Goal: Task Accomplishment & Management: Use online tool/utility

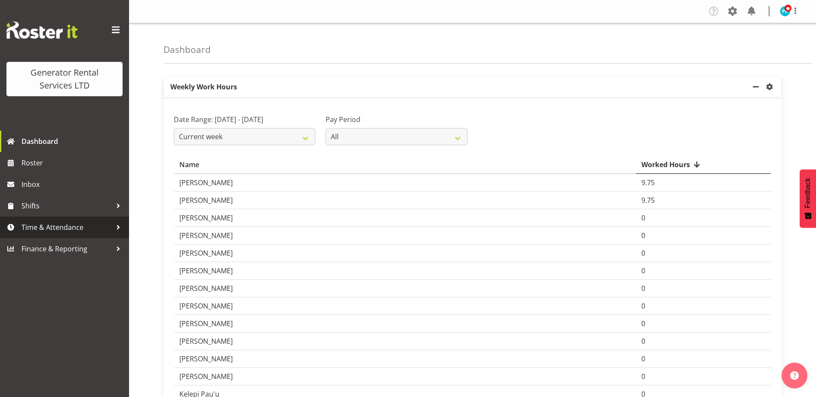
click at [48, 226] on span "Time & Attendance" at bounding box center [67, 227] width 90 height 13
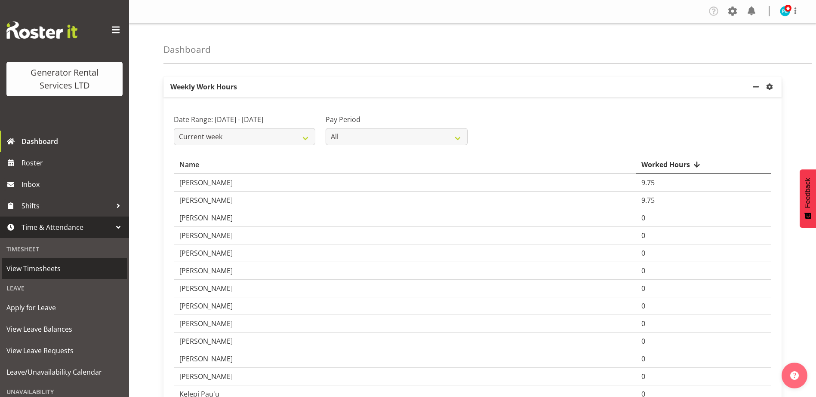
click at [52, 267] on span "View Timesheets" at bounding box center [64, 268] width 116 height 13
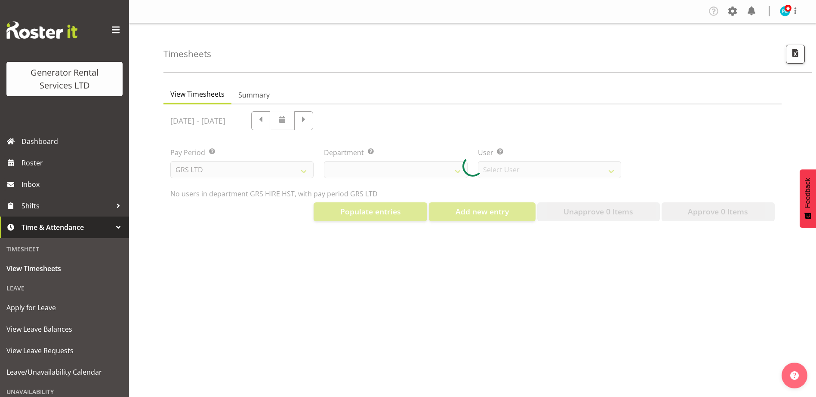
select select "22"
select select "149"
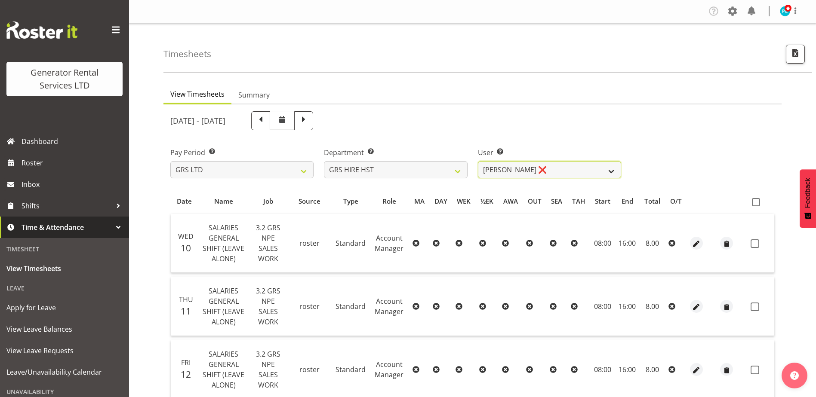
click at [607, 166] on select "Andrew Crenfeldt ❌ Cody Gillies ❌ Stephen Kennedy ❌" at bounding box center [549, 169] width 143 height 17
click at [446, 172] on select "GRS ADMIN AKL GRS ADMIN TGA GRS ENGINEERING AKL GRS HIRE AKL GRS HIRE HST GRS H…" at bounding box center [395, 169] width 143 height 17
click at [324, 161] on select "GRS ADMIN AKL GRS ADMIN TGA GRS ENGINEERING AKL GRS HIRE AKL GRS HIRE HST GRS H…" at bounding box center [395, 169] width 143 height 17
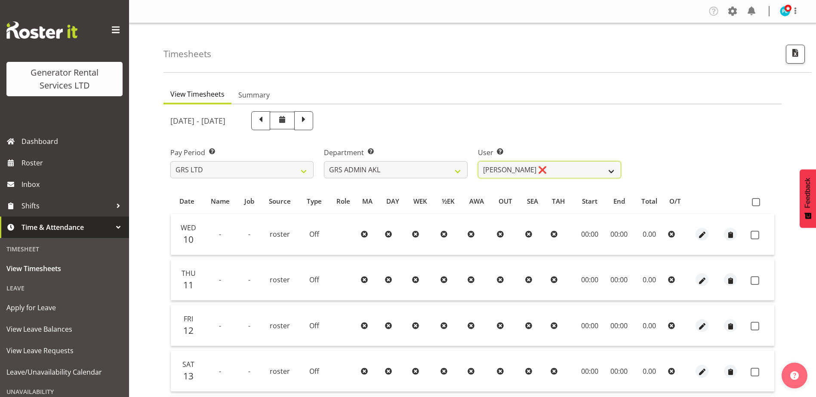
click at [613, 163] on select "Adam Steele ❌ Nick McDonald ❌ Nicko Kokkaris ❌ Phil Hannah ❌ Zach Satiu ❌" at bounding box center [549, 169] width 143 height 17
click at [442, 173] on select "GRS ADMIN AKL GRS ADMIN TGA GRS ENGINEERING AKL GRS HIRE AKL GRS HIRE HST GRS H…" at bounding box center [395, 169] width 143 height 17
click at [324, 161] on select "GRS ADMIN AKL GRS ADMIN TGA GRS ENGINEERING AKL GRS HIRE AKL GRS HIRE HST GRS H…" at bounding box center [395, 169] width 143 height 17
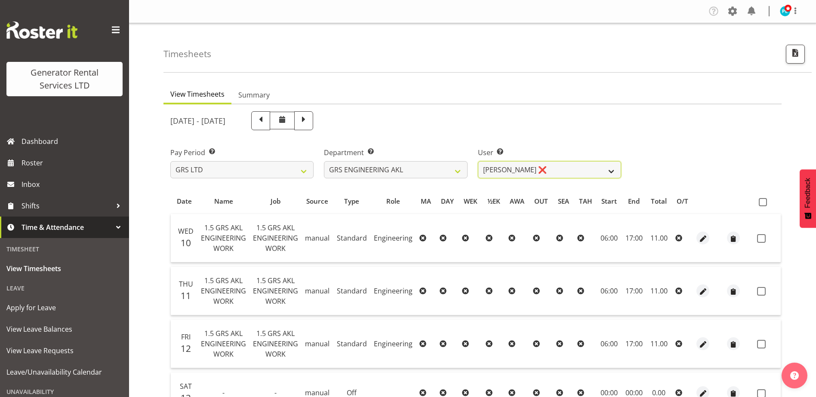
click at [549, 172] on select "Ben Bennington ❌" at bounding box center [549, 169] width 143 height 17
click at [436, 177] on select "GRS ADMIN AKL GRS ADMIN TGA GRS ENGINEERING AKL GRS HIRE AKL GRS HIRE HST GRS H…" at bounding box center [395, 169] width 143 height 17
click at [324, 161] on select "GRS ADMIN AKL GRS ADMIN TGA GRS ENGINEERING AKL GRS HIRE AKL GRS HIRE HST GRS H…" at bounding box center [395, 169] width 143 height 17
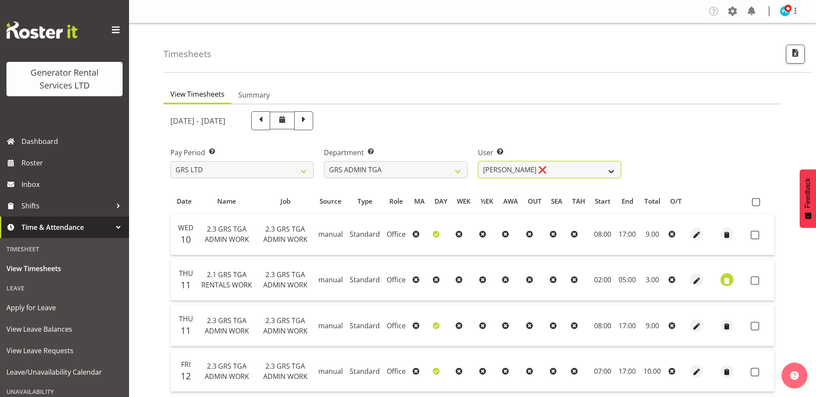
click at [559, 171] on select "Katherine Lothian ❌" at bounding box center [549, 169] width 143 height 17
click at [397, 177] on select "GRS ADMIN AKL GRS ADMIN TGA GRS ENGINEERING AKL GRS HIRE AKL GRS HIRE HST GRS H…" at bounding box center [395, 169] width 143 height 17
click at [324, 161] on select "GRS ADMIN AKL GRS ADMIN TGA GRS ENGINEERING AKL GRS HIRE AKL GRS HIRE HST GRS H…" at bounding box center [395, 169] width 143 height 17
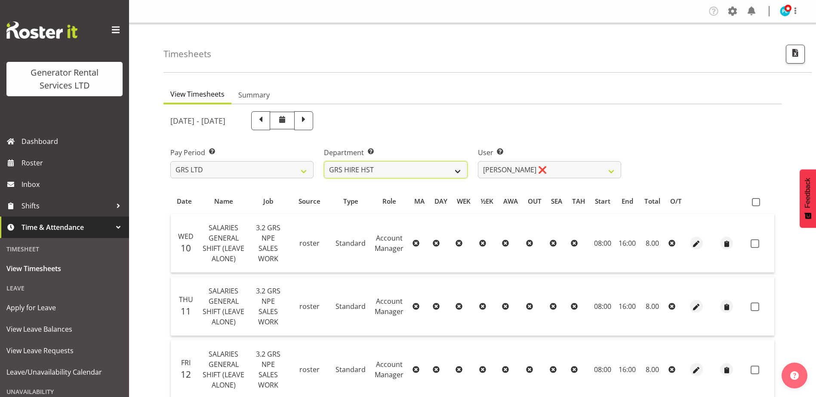
click at [387, 165] on select "GRS ADMIN AKL GRS ADMIN TGA GRS ENGINEERING AKL GRS HIRE AKL GRS HIRE HST GRS H…" at bounding box center [395, 169] width 143 height 17
select select "141"
click at [324, 161] on select "GRS ADMIN AKL GRS ADMIN TGA GRS ENGINEERING AKL GRS HIRE AKL GRS HIRE HST GRS H…" at bounding box center [395, 169] width 143 height 17
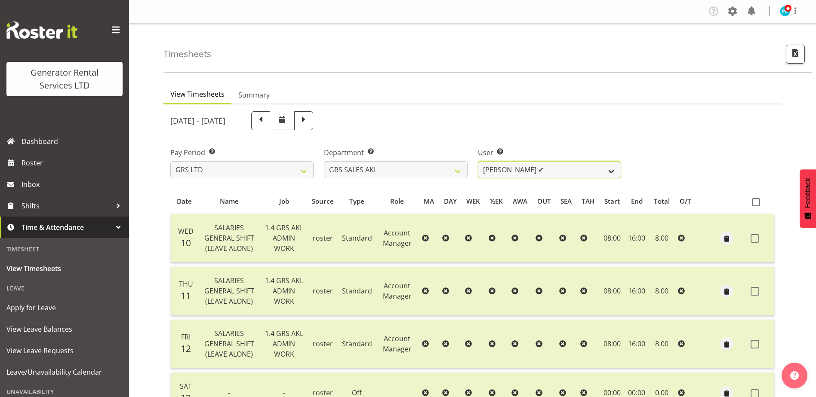
click at [589, 168] on select "Hamish MacMillan ✔ Kay Campbell ✔ Rick Ankers ✔ Ryan Paulsen ✔ Sean Johnstone ❌" at bounding box center [549, 169] width 143 height 17
click at [707, 111] on div "September 10th - September 16th 2025" at bounding box center [472, 120] width 615 height 29
click at [794, 55] on span "button" at bounding box center [795, 52] width 11 height 11
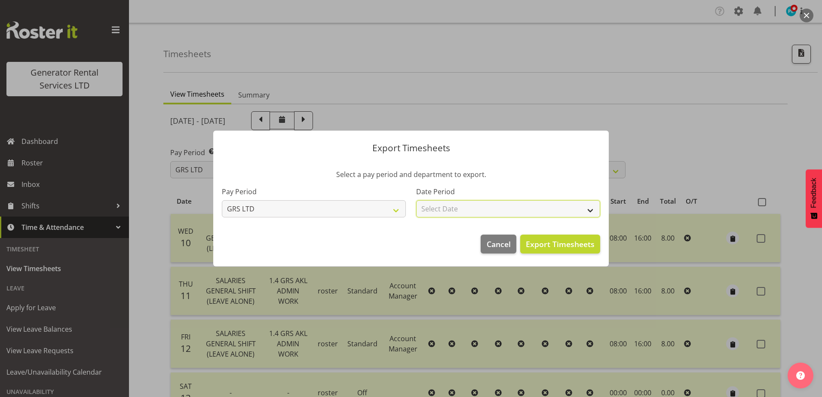
click at [476, 201] on select "Select Date Week starting 17/09/2025 Week starting 10/09/2025 Week starting 03/…" at bounding box center [508, 208] width 184 height 17
select select "2025-09-10"
click at [416, 200] on select "Select Date Week starting 17/09/2025 Week starting 10/09/2025 Week starting 03/…" at bounding box center [508, 208] width 184 height 17
click at [580, 243] on span "Export Timesheets" at bounding box center [560, 244] width 69 height 11
click at [486, 245] on button "Cancel" at bounding box center [498, 244] width 35 height 19
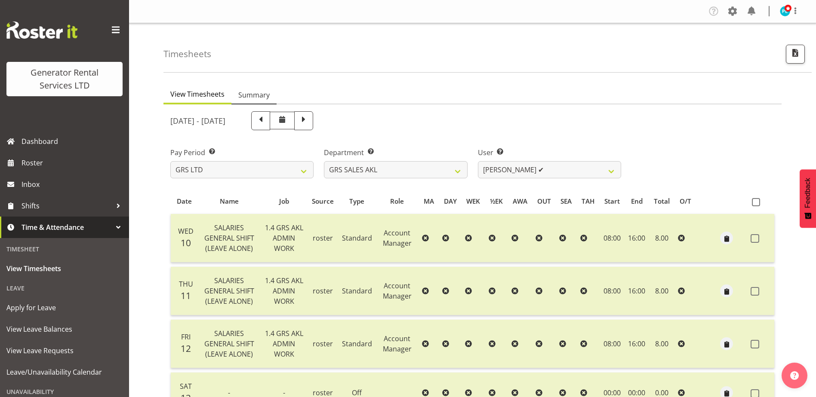
click at [253, 97] on span "Summary" at bounding box center [253, 95] width 31 height 10
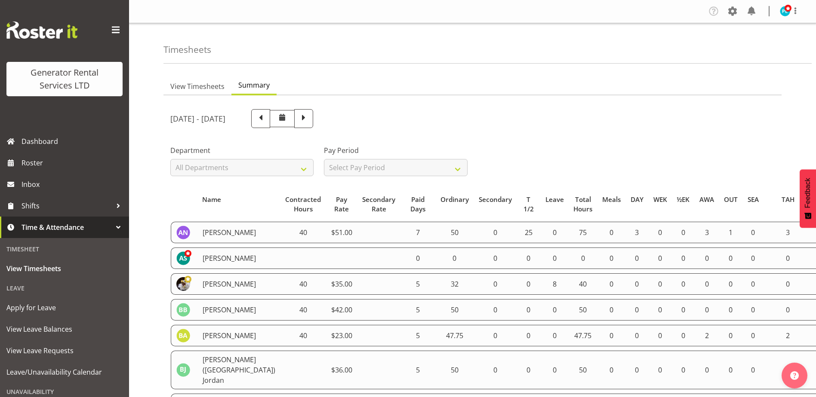
click at [195, 197] on th at bounding box center [184, 204] width 27 height 26
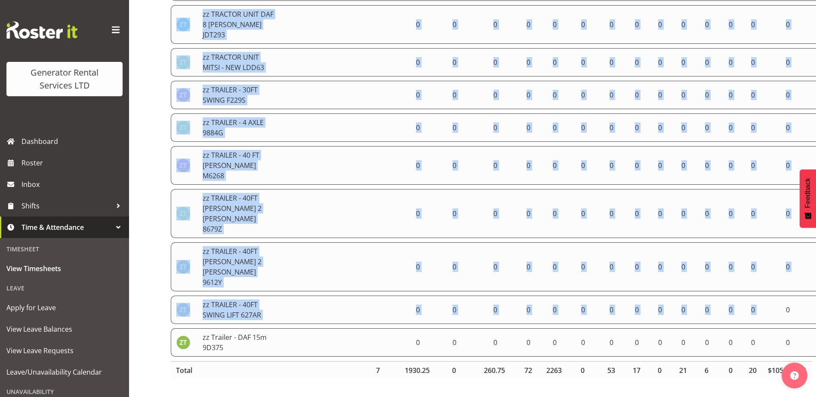
scroll to position [4217, 0]
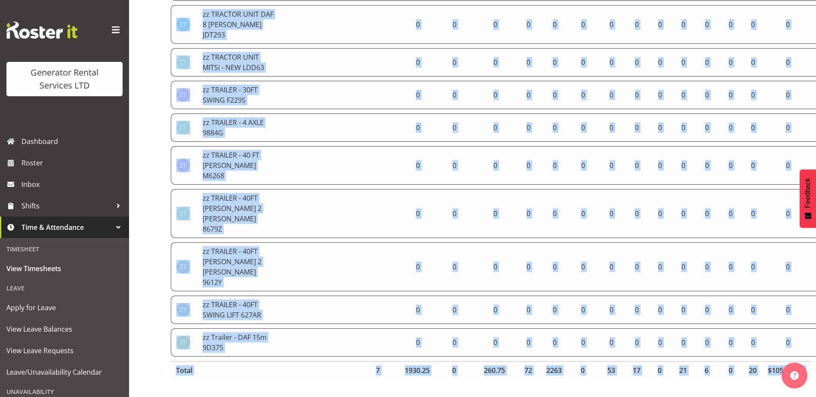
drag, startPoint x: 202, startPoint y: 199, endPoint x: 778, endPoint y: 363, distance: 599.6
copy table "Name Contracted Hours Pay Rate Secondary Rate Paid Days Ordinary Secondary T 1/…"
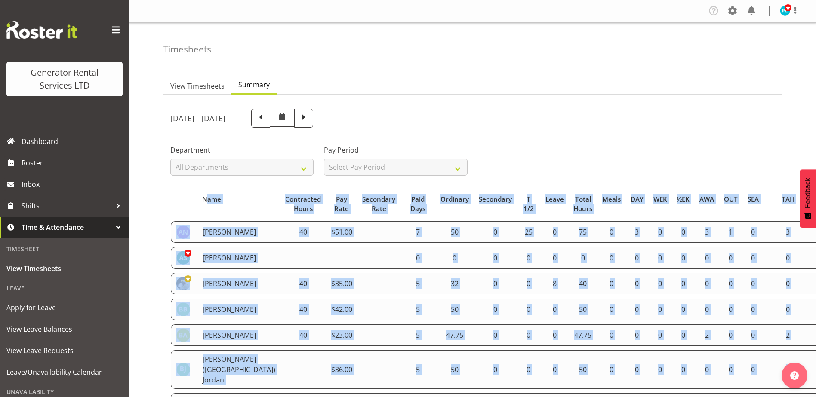
scroll to position [0, 0]
click at [171, 89] on span "View Timesheets" at bounding box center [197, 86] width 54 height 10
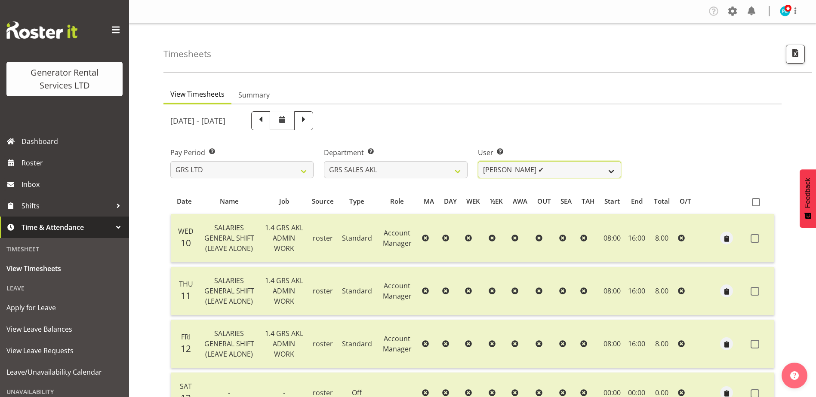
click at [602, 172] on select "Hamish MacMillan ✔ Kay Campbell ✔ Rick Ankers ✔ Ryan Paulsen ✔ Sean Johnstone ❌" at bounding box center [549, 169] width 143 height 17
click at [445, 178] on select "GRS ADMIN AKL GRS ADMIN TGA GRS ENGINEERING AKL GRS HIRE AKL GRS HIRE HST GRS H…" at bounding box center [395, 169] width 143 height 17
select select "20"
click at [324, 161] on select "GRS ADMIN AKL GRS ADMIN TGA GRS ENGINEERING AKL GRS HIRE AKL GRS HIRE HST GRS H…" at bounding box center [395, 169] width 143 height 17
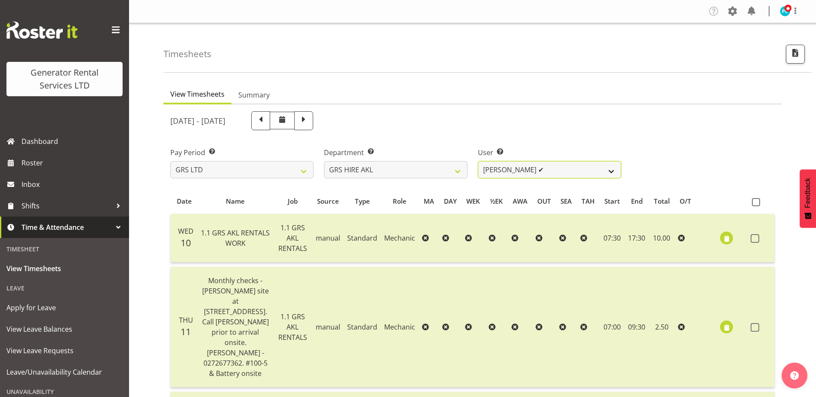
click at [612, 171] on select "Aaron Naish ✔ Brandon Adonis ✔ Brendan (Paris) Jordan ✔ Caleb Phillips ✔ Carl S…" at bounding box center [549, 169] width 143 height 17
select select "2061"
click at [478, 161] on select "Aaron Naish ✔ Brandon Adonis ✔ Brendan (Paris) Jordan ✔ Caleb Phillips ✔ Carl S…" at bounding box center [549, 169] width 143 height 17
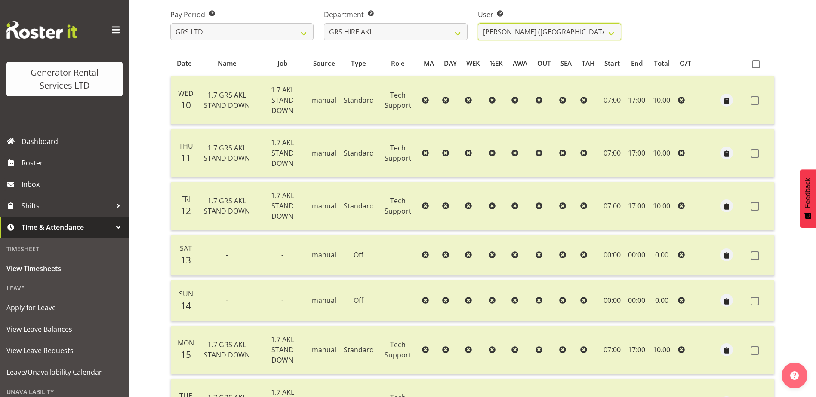
scroll to position [22, 0]
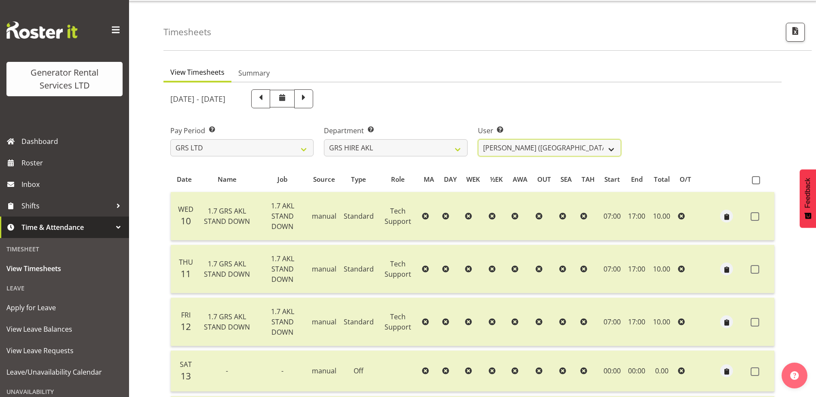
click at [548, 149] on select "Aaron Naish ✔ Brandon Adonis ✔ Brendan (Paris) Jordan ✔ Caleb Phillips ✔ Carl S…" at bounding box center [549, 147] width 143 height 17
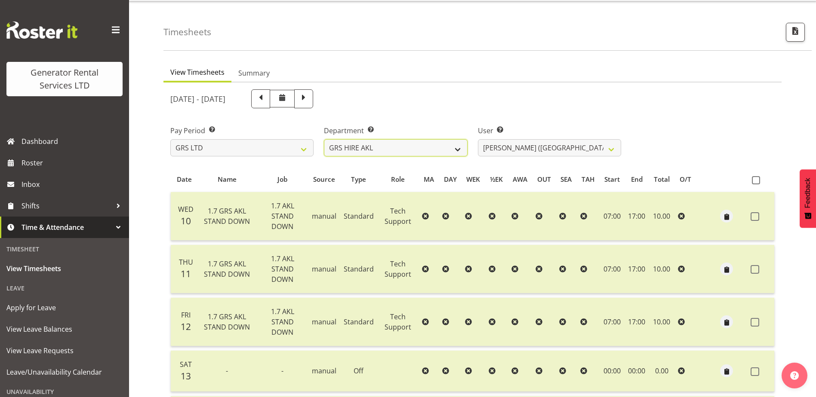
click at [443, 146] on select "GRS ADMIN AKL GRS ADMIN TGA GRS ENGINEERING AKL GRS HIRE AKL GRS HIRE HST GRS H…" at bounding box center [395, 147] width 143 height 17
select select "22"
click at [324, 139] on select "GRS ADMIN AKL GRS ADMIN TGA GRS ENGINEERING AKL GRS HIRE AKL GRS HIRE HST GRS H…" at bounding box center [395, 147] width 143 height 17
select select "149"
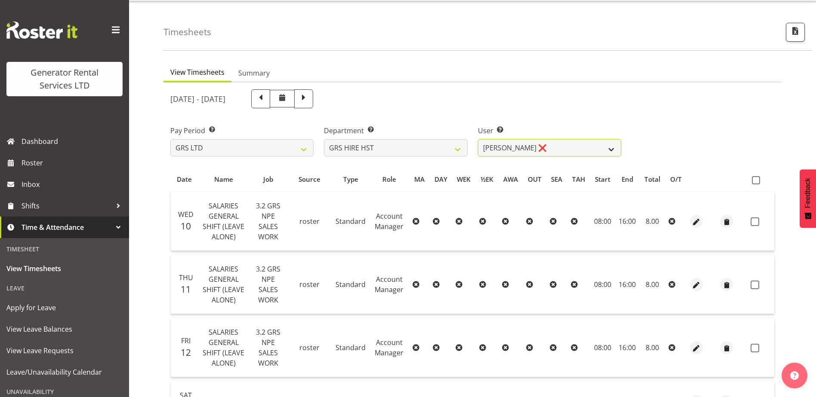
click at [609, 151] on select "Andrew Crenfeldt ❌ Cody Gillies ❌ Stephen Kennedy ❌" at bounding box center [549, 147] width 143 height 17
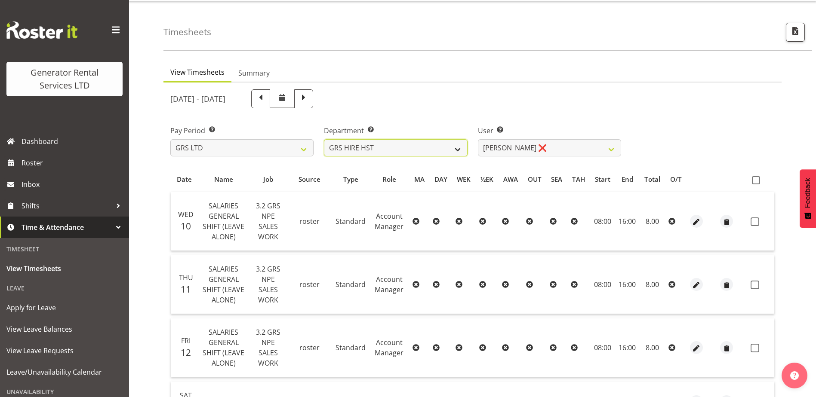
click at [420, 144] on select "GRS ADMIN AKL GRS ADMIN TGA GRS ENGINEERING AKL GRS HIRE AKL GRS HIRE HST GRS H…" at bounding box center [395, 147] width 143 height 17
click at [324, 139] on select "GRS ADMIN AKL GRS ADMIN TGA GRS ENGINEERING AKL GRS HIRE AKL GRS HIRE HST GRS H…" at bounding box center [395, 147] width 143 height 17
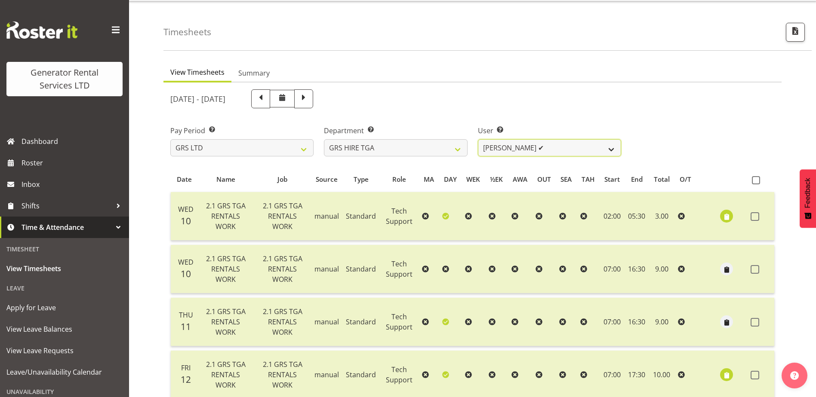
click at [610, 150] on select "Brenton Vanzwol ✔ James Hilhorst ✔ Nathan Maxwell ✔ Rob Wallace ✔ Steve Knill ✔" at bounding box center [549, 147] width 143 height 17
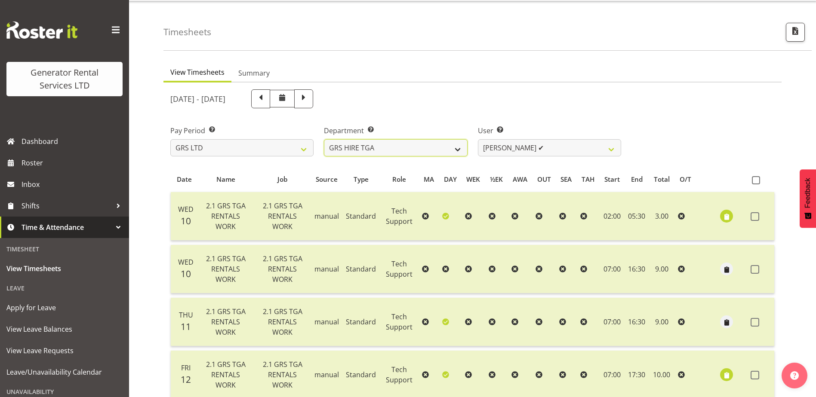
click at [466, 149] on select "GRS ADMIN AKL GRS ADMIN TGA GRS ENGINEERING AKL GRS HIRE AKL GRS HIRE HST GRS H…" at bounding box center [395, 147] width 143 height 17
click at [324, 139] on select "GRS ADMIN AKL GRS ADMIN TGA GRS ENGINEERING AKL GRS HIRE AKL GRS HIRE HST GRS H…" at bounding box center [395, 147] width 143 height 17
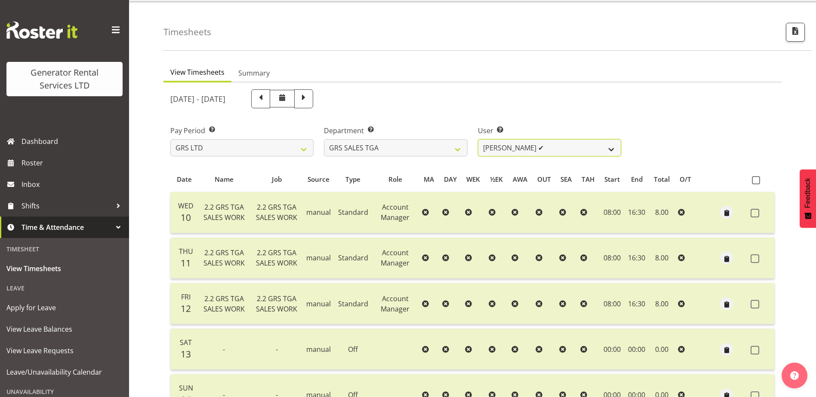
click at [565, 148] on select "Jack Ford ✔" at bounding box center [549, 147] width 143 height 17
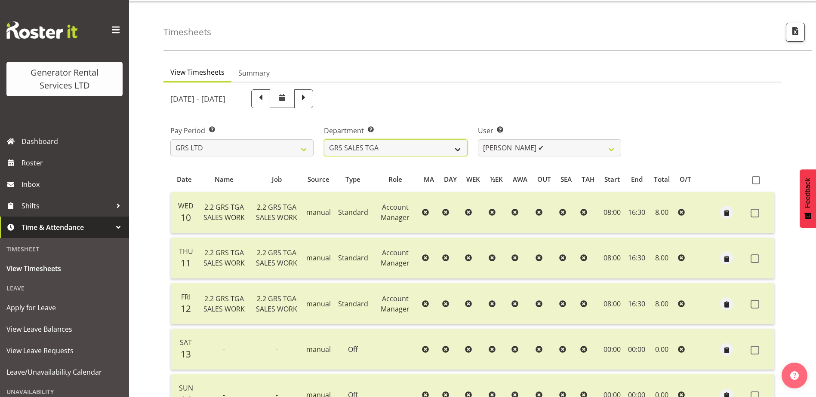
click at [462, 151] on select "GRS ADMIN AKL GRS ADMIN TGA GRS ENGINEERING AKL GRS HIRE AKL GRS HIRE HST GRS H…" at bounding box center [395, 147] width 143 height 17
click at [324, 139] on select "GRS ADMIN AKL GRS ADMIN TGA GRS ENGINEERING AKL GRS HIRE AKL GRS HIRE HST GRS H…" at bounding box center [395, 147] width 143 height 17
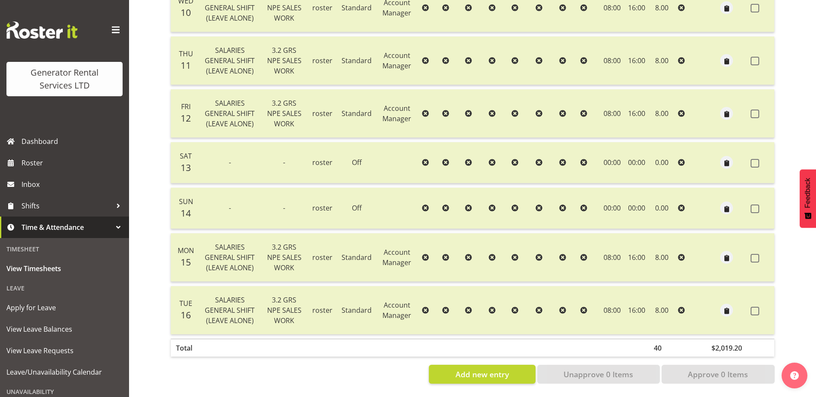
scroll to position [65, 0]
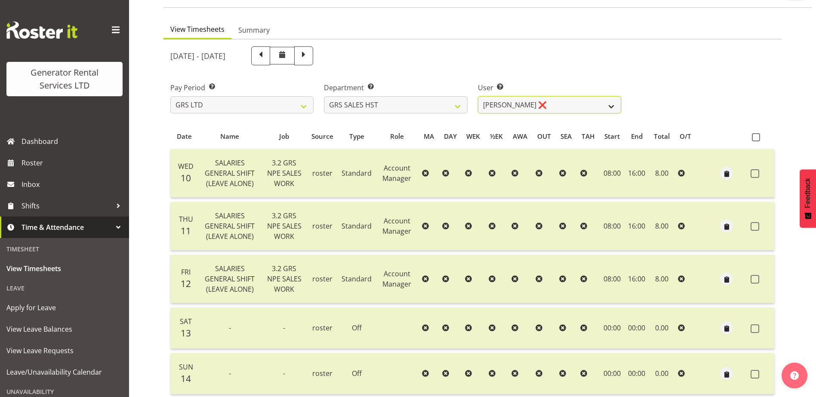
click at [571, 109] on select "James Goodin ❌" at bounding box center [549, 104] width 143 height 17
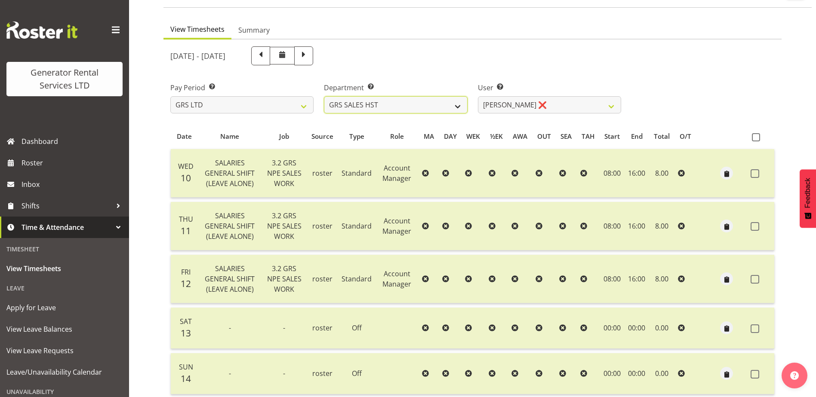
click at [442, 102] on select "GRS ADMIN AKL GRS ADMIN TGA GRS ENGINEERING AKL GRS HIRE AKL GRS HIRE HST GRS H…" at bounding box center [395, 104] width 143 height 17
select select "20"
click at [324, 96] on select "GRS ADMIN AKL GRS ADMIN TGA GRS ENGINEERING AKL GRS HIRE AKL GRS HIRE HST GRS H…" at bounding box center [395, 104] width 143 height 17
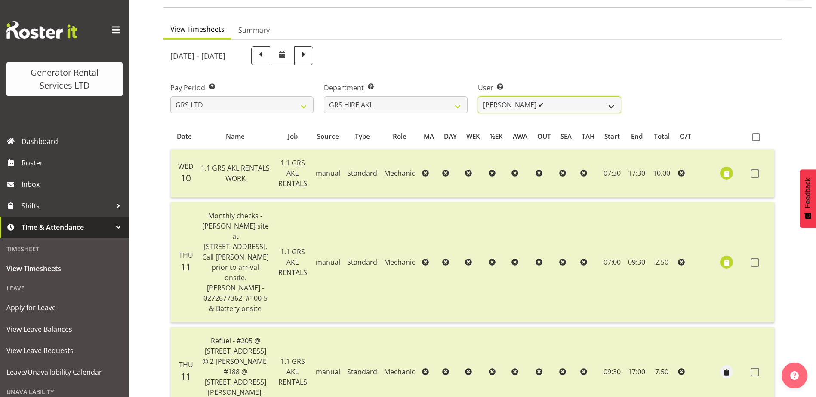
click at [609, 108] on select "Aaron Naish ✔ Brandon Adonis ✔ Brendan (Paris) Jordan ✔ Caleb Phillips ✔ Carl S…" at bounding box center [549, 104] width 143 height 17
select select "180"
click at [478, 96] on select "Aaron Naish ✔ Brandon Adonis ✔ Brendan (Paris) Jordan ✔ Caleb Phillips ✔ Carl S…" at bounding box center [549, 104] width 143 height 17
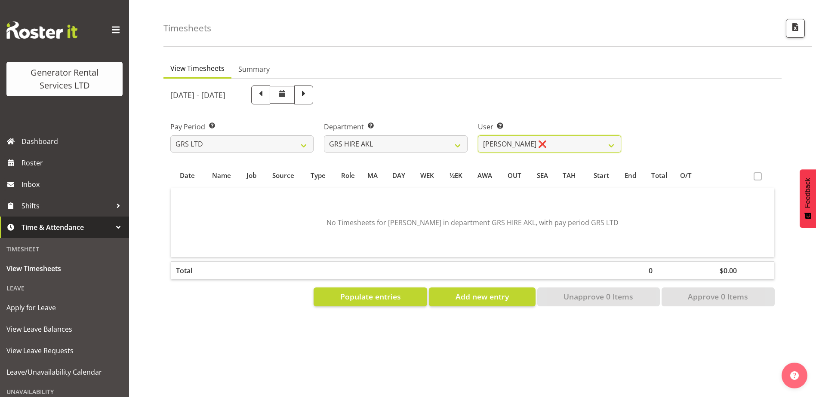
scroll to position [32, 0]
click at [455, 137] on select "GRS ADMIN AKL GRS ADMIN TGA GRS ENGINEERING AKL GRS HIRE AKL GRS HIRE HST GRS H…" at bounding box center [395, 143] width 143 height 17
select select "141"
click at [324, 135] on select "GRS ADMIN AKL GRS ADMIN TGA GRS ENGINEERING AKL GRS HIRE AKL GRS HIRE HST GRS H…" at bounding box center [395, 143] width 143 height 17
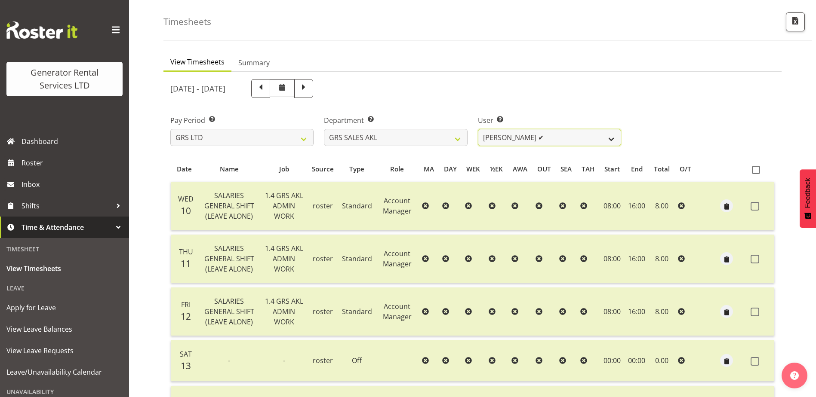
click at [584, 138] on select "Hamish MacMillan ✔ Kay Campbell ✔ Rick Ankers ✔ Ryan Paulsen ✔ Sean Johnstone ❌" at bounding box center [549, 137] width 143 height 17
select select "7208"
click at [478, 129] on select "Hamish MacMillan ✔ Kay Campbell ✔ Rick Ankers ✔ Ryan Paulsen ✔ Sean Johnstone ❌" at bounding box center [549, 137] width 143 height 17
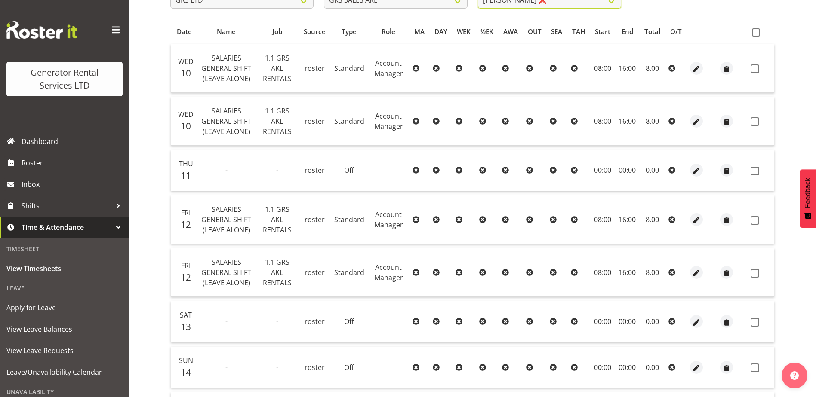
scroll to position [0, 0]
